Goal: Task Accomplishment & Management: Use online tool/utility

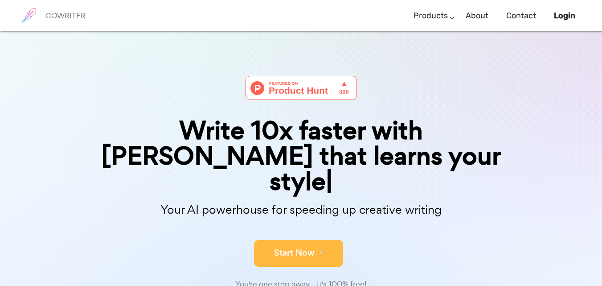
click at [322, 247] on icon at bounding box center [319, 252] width 8 height 10
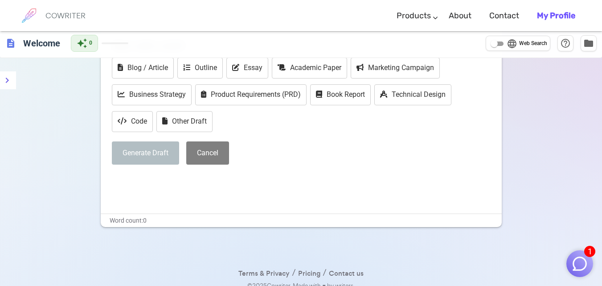
scroll to position [70, 0]
